Goal: Transaction & Acquisition: Purchase product/service

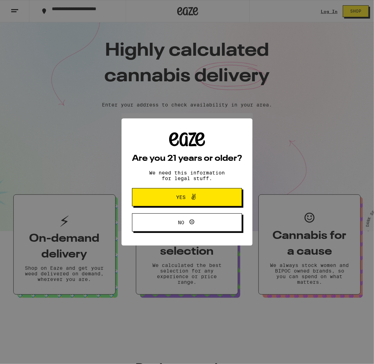
click at [193, 204] on button "Yes" at bounding box center [187, 197] width 110 height 18
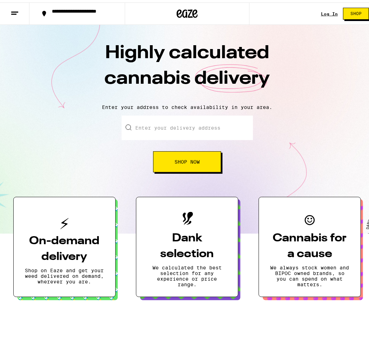
click at [181, 131] on input "Enter your delivery address" at bounding box center [187, 125] width 131 height 25
click at [177, 155] on button "Shop Now" at bounding box center [187, 159] width 68 height 21
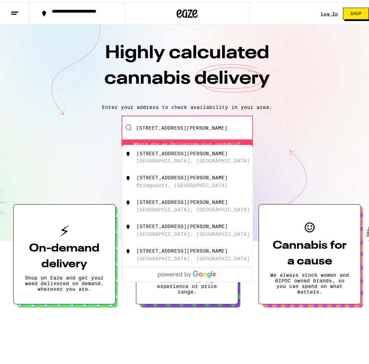
click at [183, 152] on div "[STREET_ADDRESS][PERSON_NAME]" at bounding box center [181, 151] width 91 height 6
type input "[STREET_ADDRESS][PERSON_NAME]"
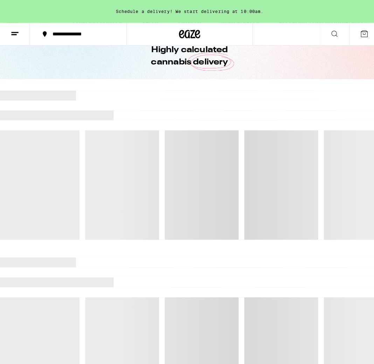
scroll to position [82, 0]
